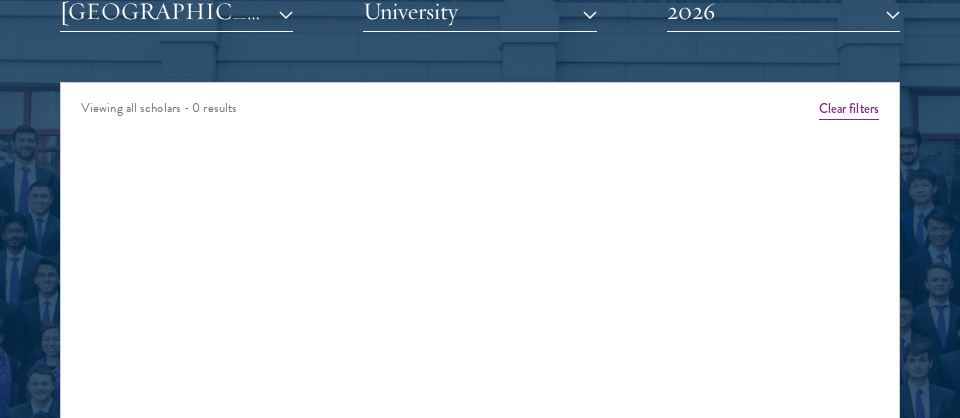
scroll to position [2650, 0]
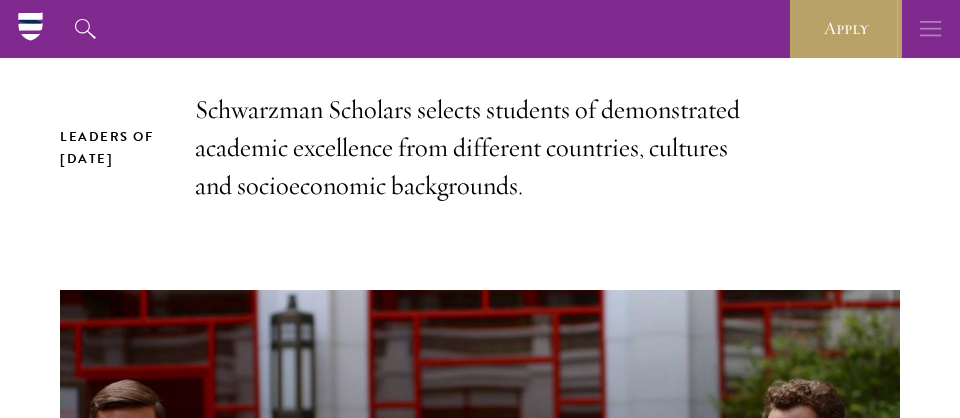
click at [914, 28] on button "button" at bounding box center [931, 29] width 58 height 58
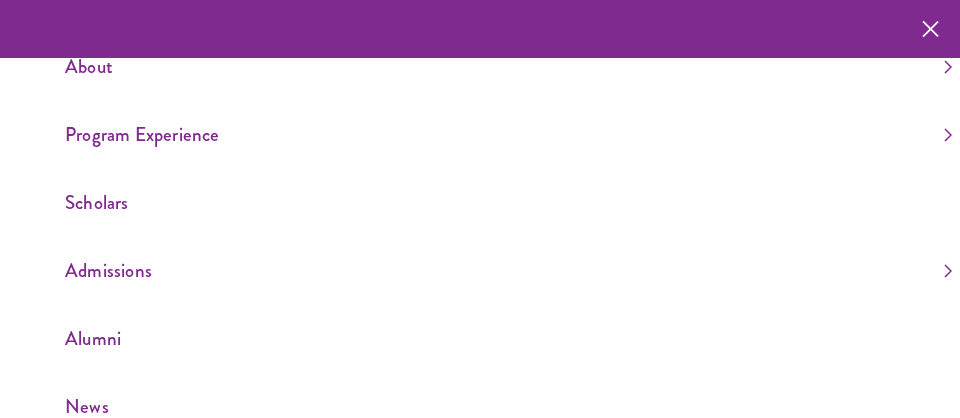
scroll to position [0, 0]
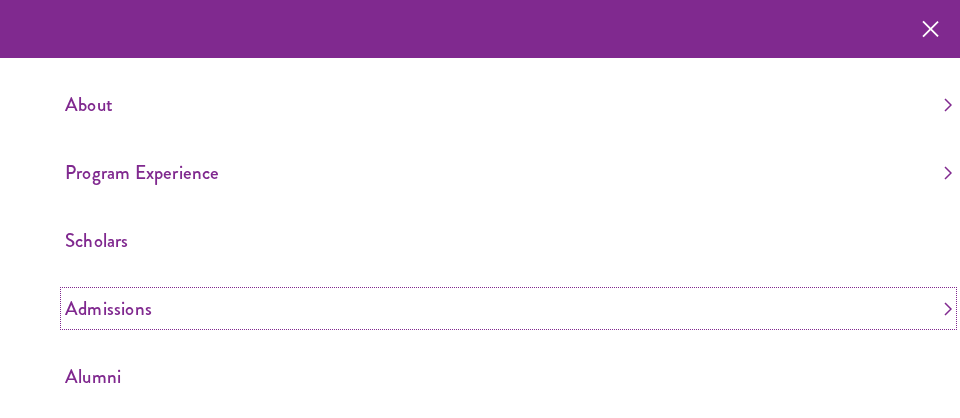
click at [91, 301] on link "Admissions" at bounding box center [508, 308] width 887 height 33
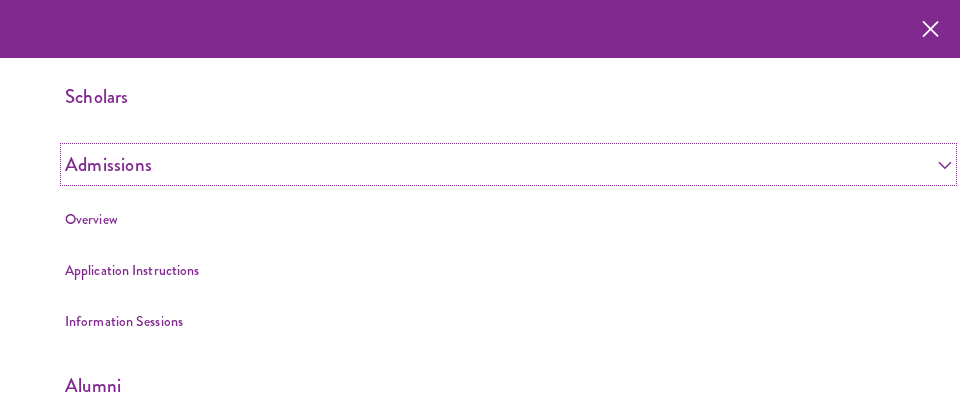
scroll to position [141, 0]
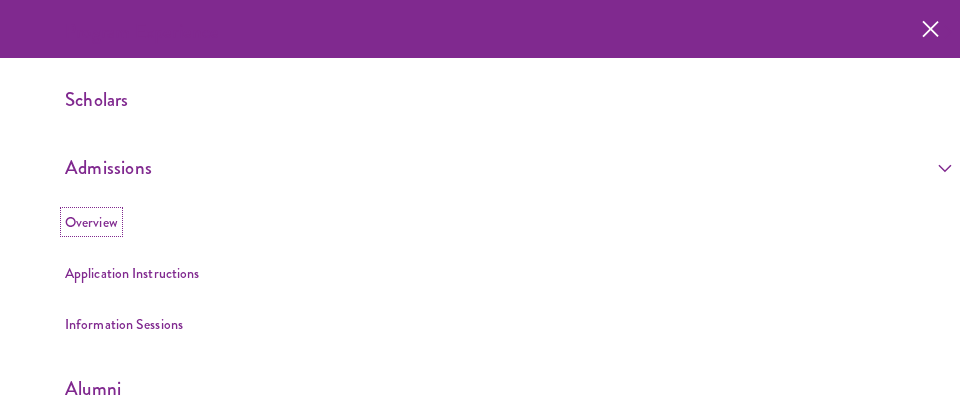
click at [79, 219] on link "Overview" at bounding box center [91, 222] width 53 height 20
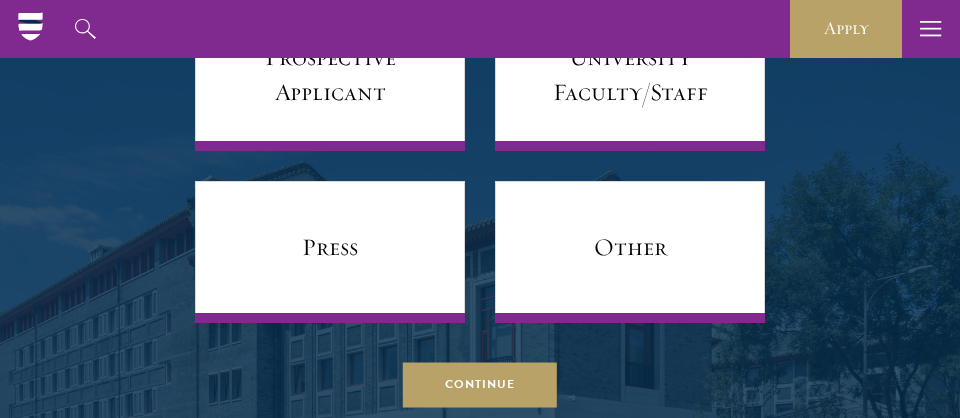
scroll to position [8924, 0]
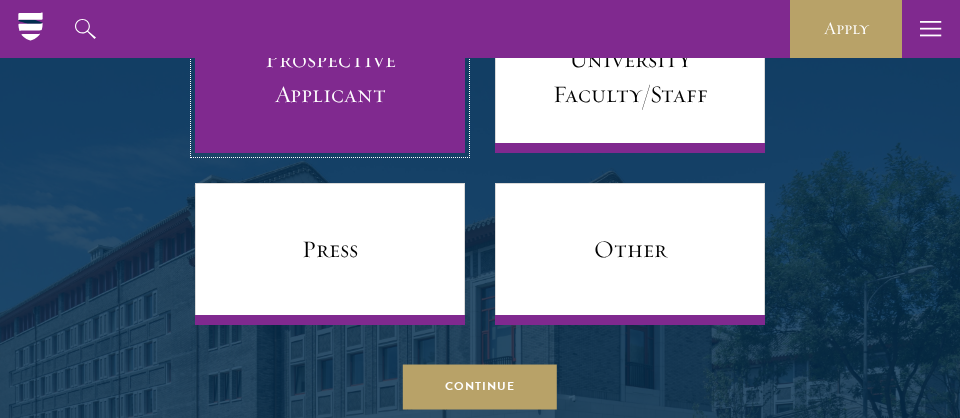
click at [371, 71] on link "Prospective Applicant" at bounding box center [330, 82] width 270 height 142
click at [366, 115] on link "Prospective Applicant" at bounding box center [330, 82] width 270 height 142
click at [376, 127] on link "Prospective Applicant" at bounding box center [330, 82] width 270 height 142
click at [374, 127] on link "Prospective Applicant" at bounding box center [330, 82] width 270 height 142
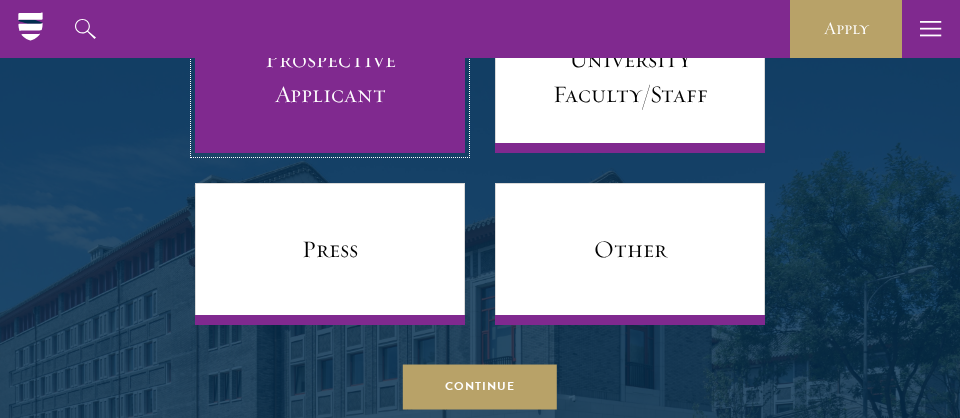
scroll to position [8754, 0]
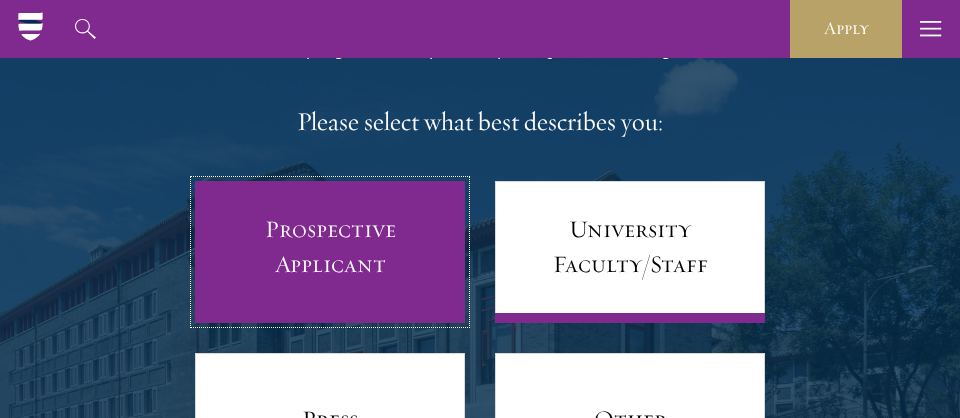
click at [356, 286] on link "Prospective Applicant" at bounding box center [330, 252] width 270 height 142
click at [373, 247] on link "Prospective Applicant" at bounding box center [330, 252] width 270 height 142
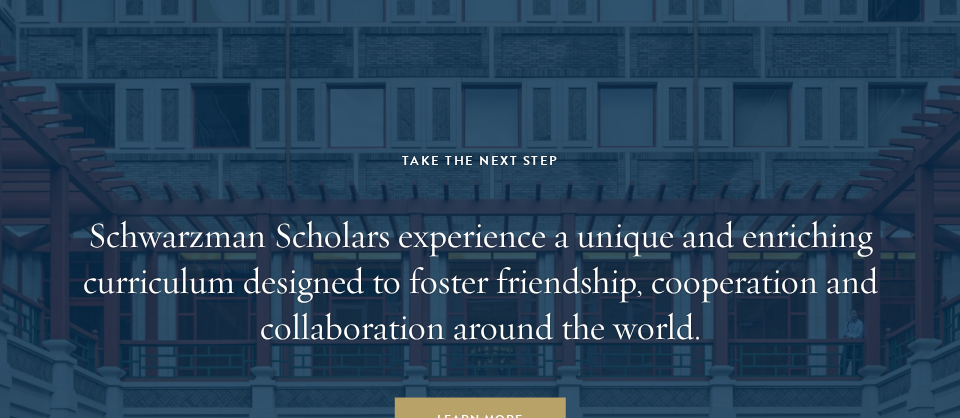
scroll to position [10468, 0]
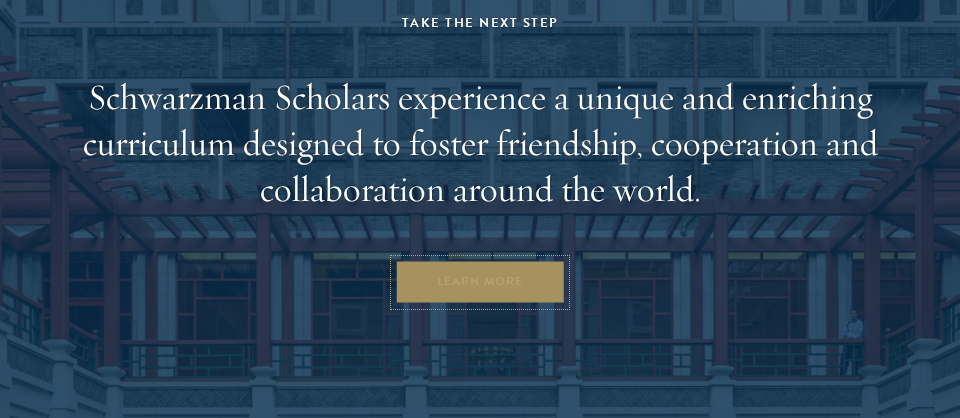
click at [455, 305] on link "Learn More" at bounding box center [480, 282] width 171 height 45
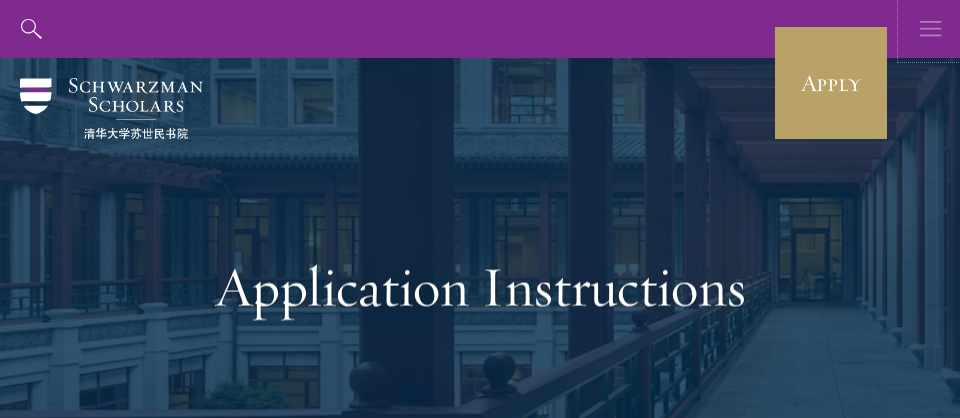
click at [928, 31] on icon "button" at bounding box center [931, 29] width 22 height 58
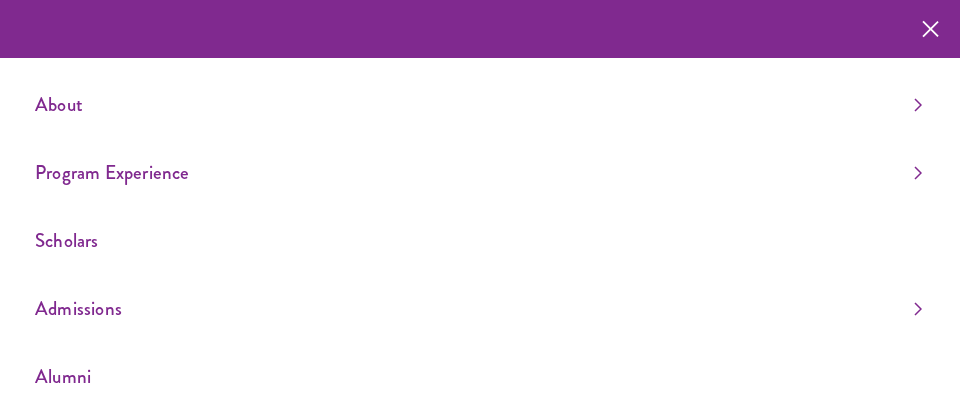
scroll to position [104, 0]
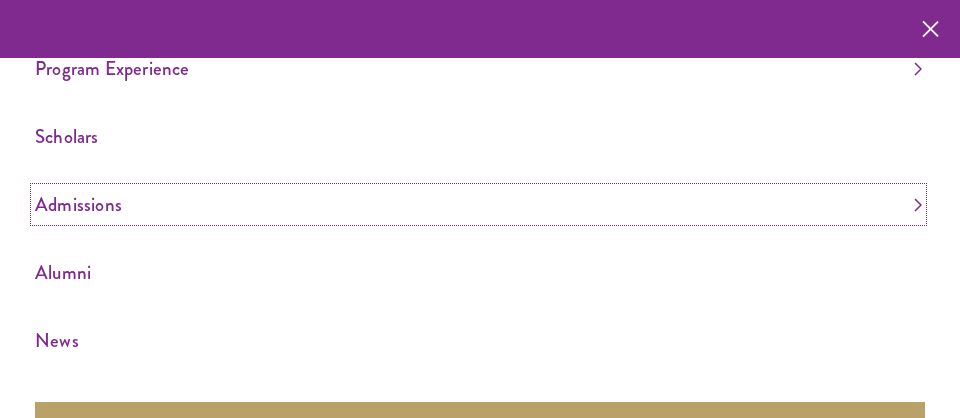
click at [103, 191] on link "Admissions" at bounding box center [478, 204] width 887 height 33
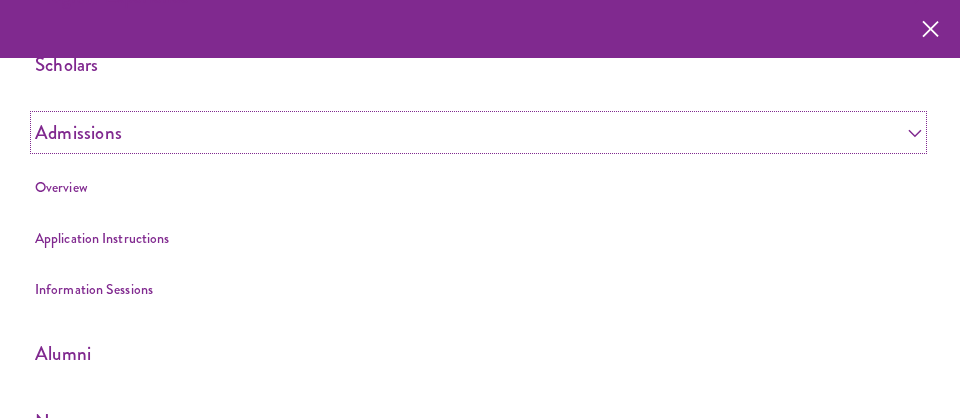
scroll to position [194, 0]
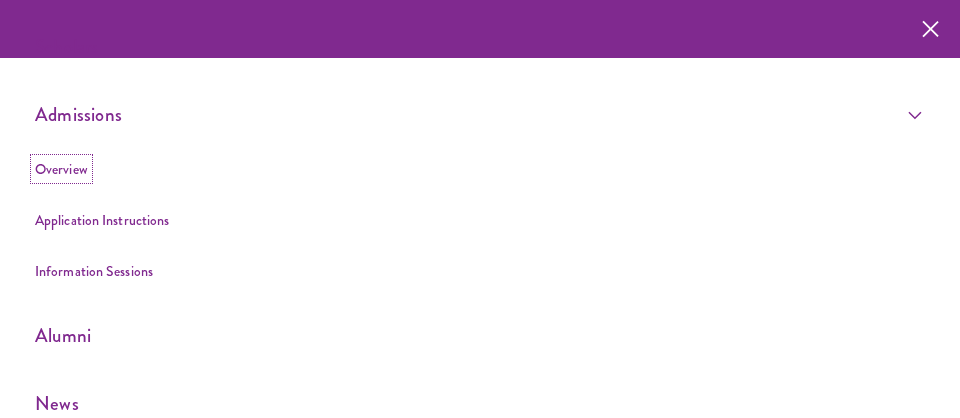
click at [80, 169] on link "Overview" at bounding box center [61, 169] width 53 height 20
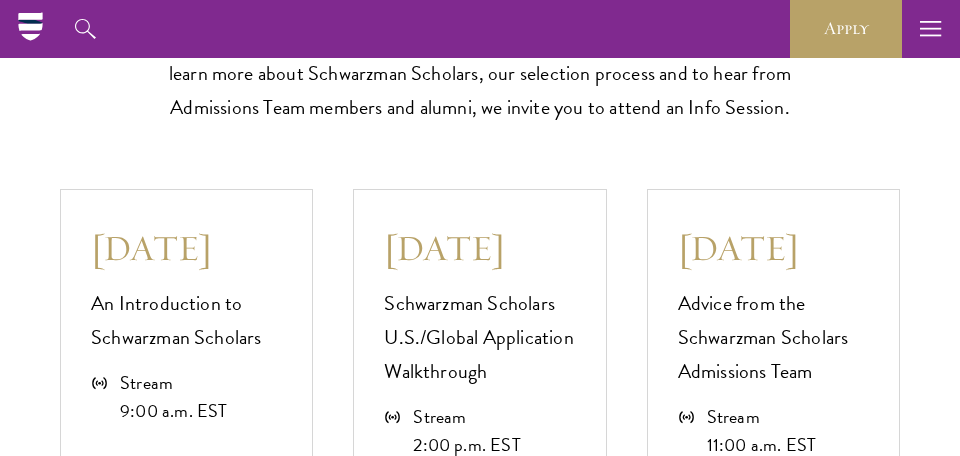
scroll to position [4939, 0]
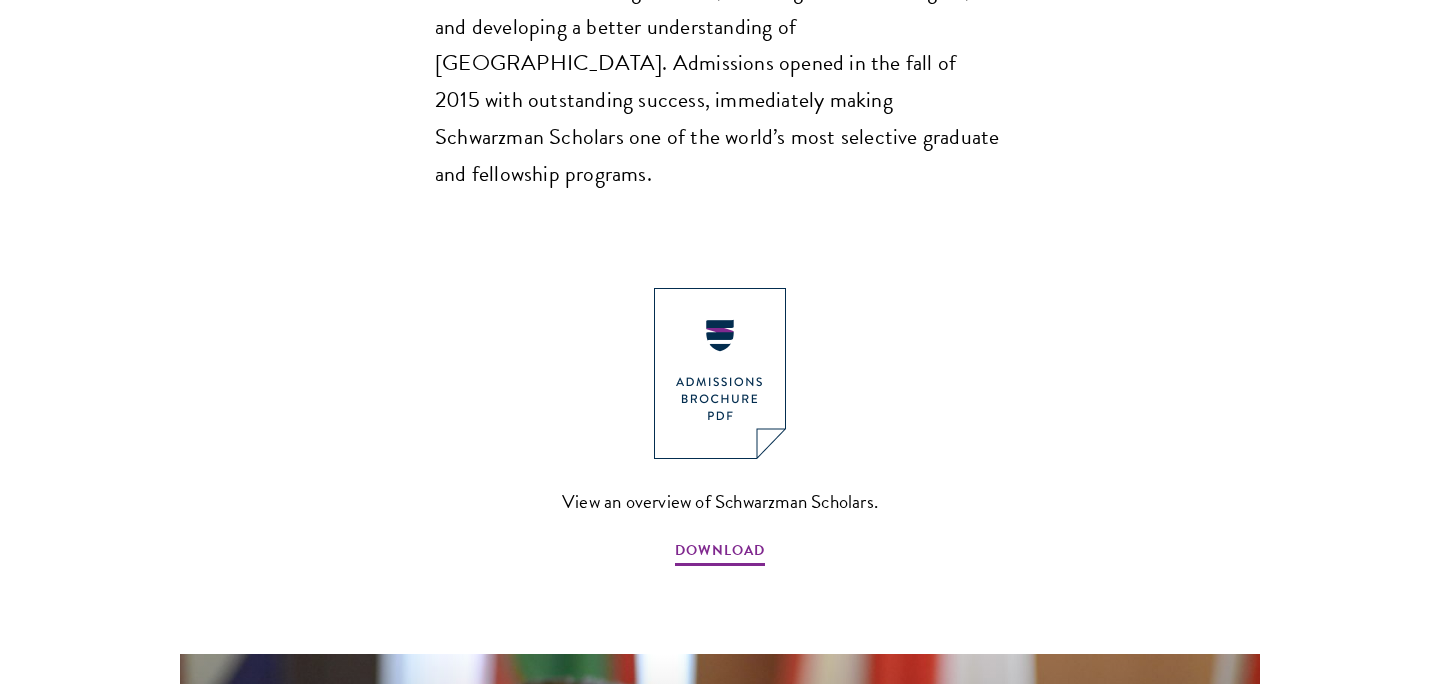
scroll to position [2074, 0]
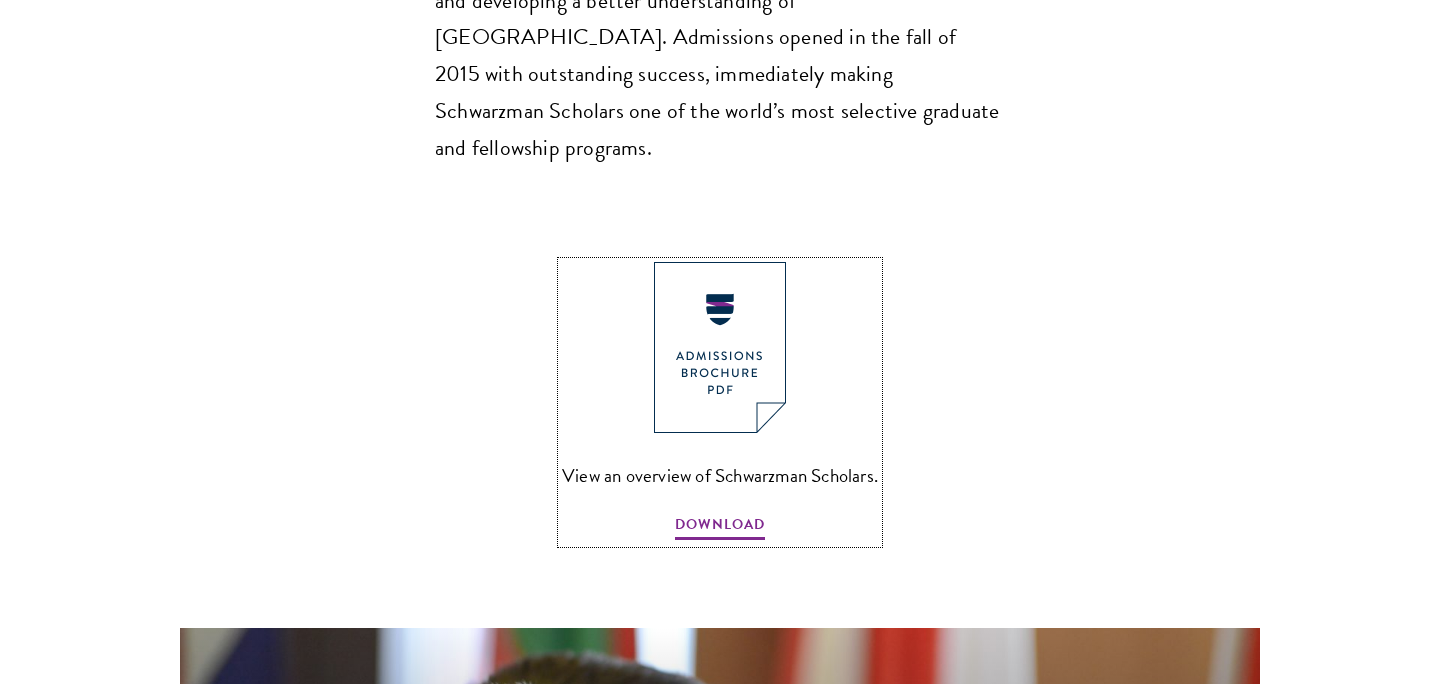
click at [705, 262] on img at bounding box center [720, 347] width 132 height 171
